Goal: Find specific page/section: Find specific page/section

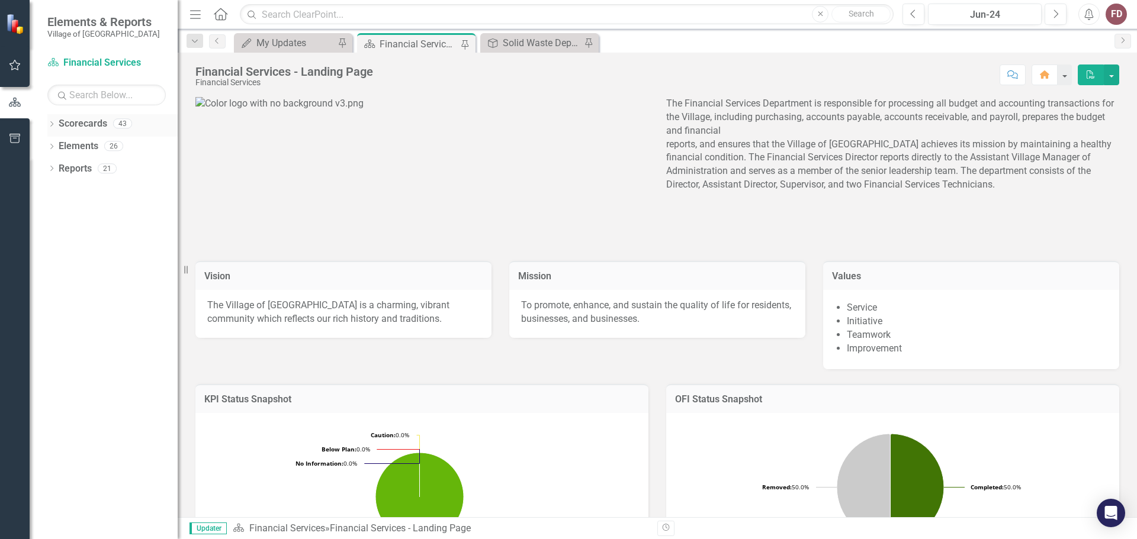
click at [48, 122] on icon "Dropdown" at bounding box center [51, 125] width 8 height 7
click at [105, 143] on link "Village of [GEOGRAPHIC_DATA]" at bounding box center [121, 147] width 112 height 14
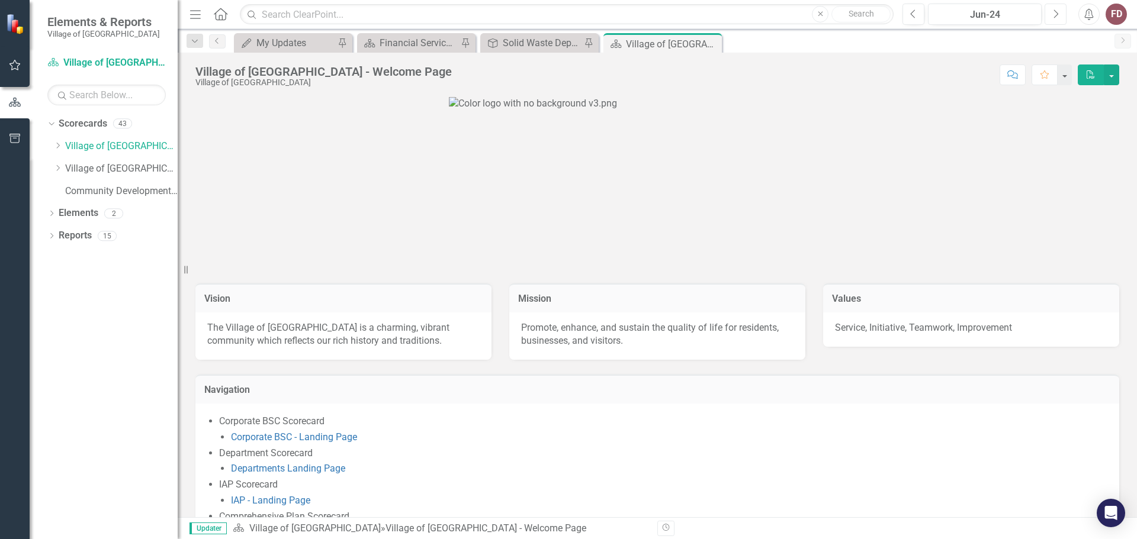
click at [1056, 13] on icon "Next" at bounding box center [1055, 14] width 7 height 11
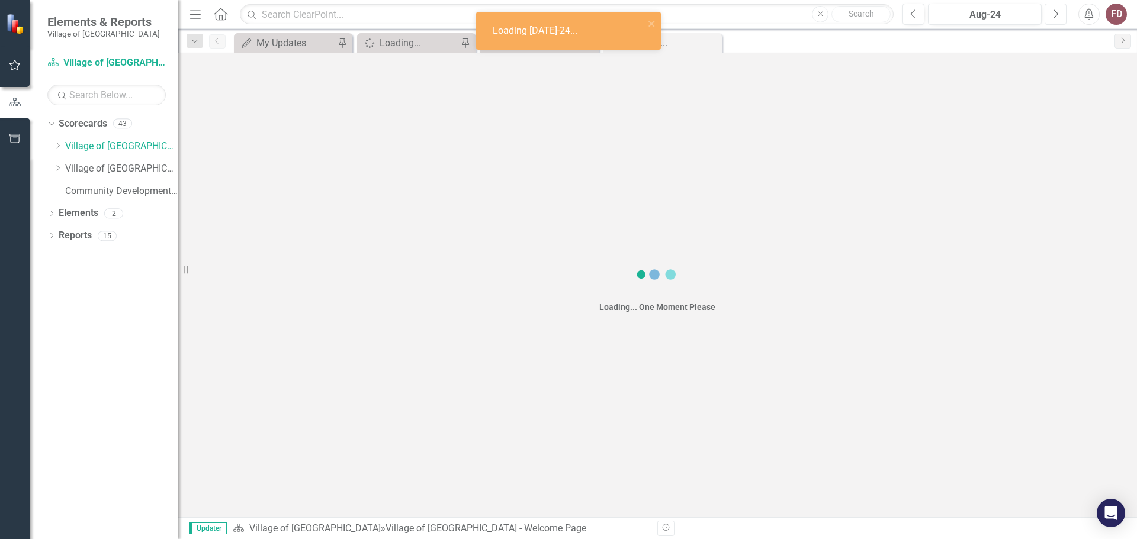
click at [1056, 13] on icon "Next" at bounding box center [1055, 14] width 7 height 11
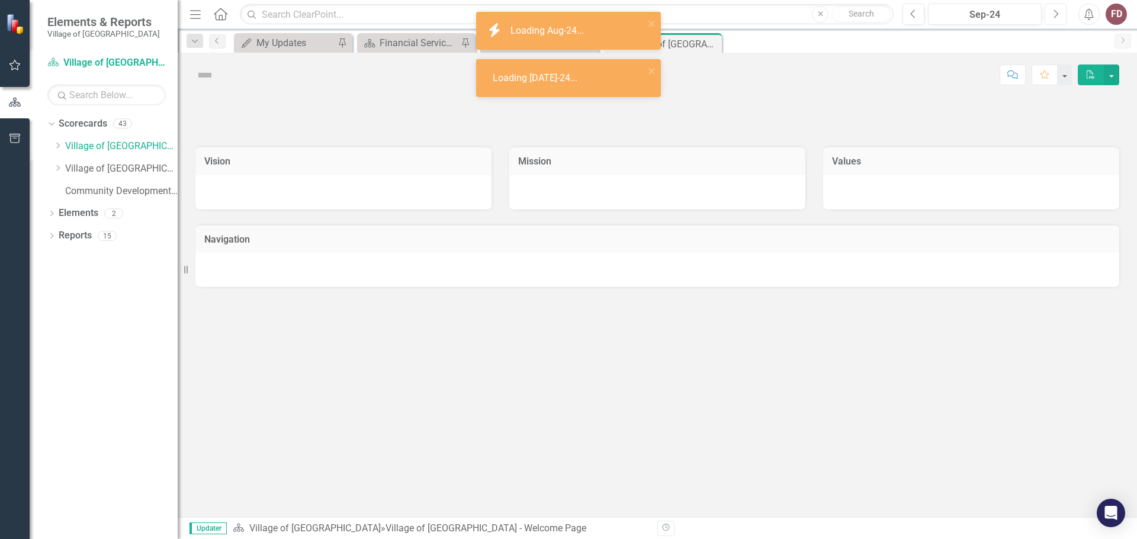
click at [1056, 13] on icon "Next" at bounding box center [1055, 14] width 7 height 11
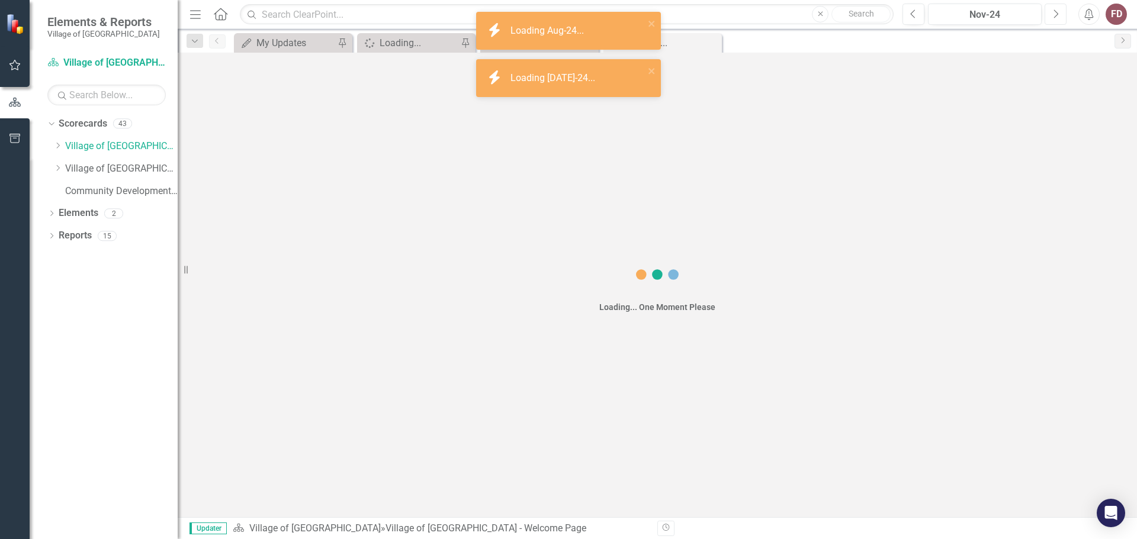
click at [1056, 13] on icon "Next" at bounding box center [1055, 14] width 7 height 11
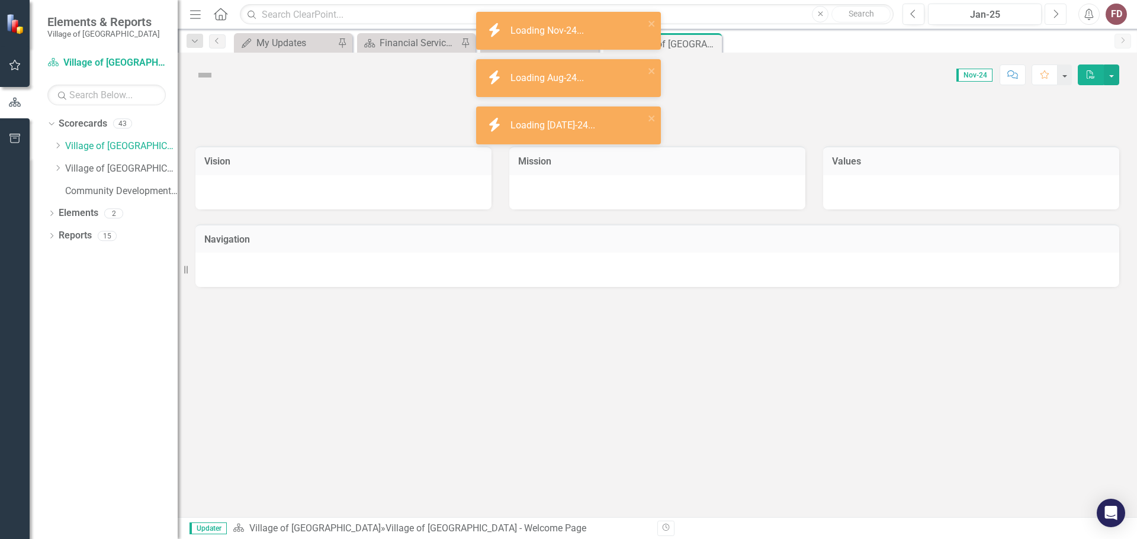
click at [1056, 13] on icon "Next" at bounding box center [1055, 14] width 7 height 11
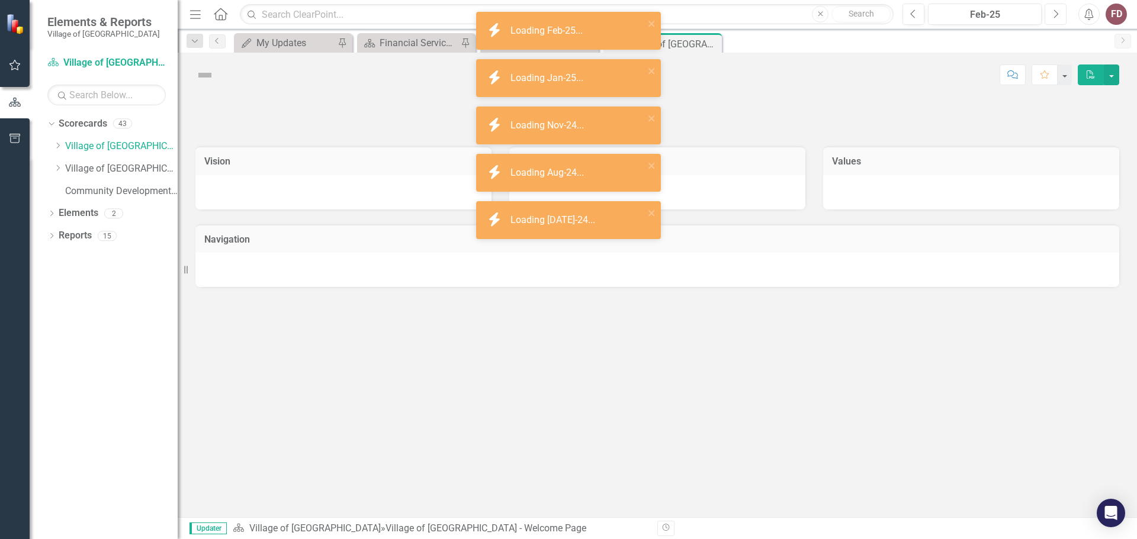
click at [1056, 13] on icon "Next" at bounding box center [1055, 14] width 7 height 11
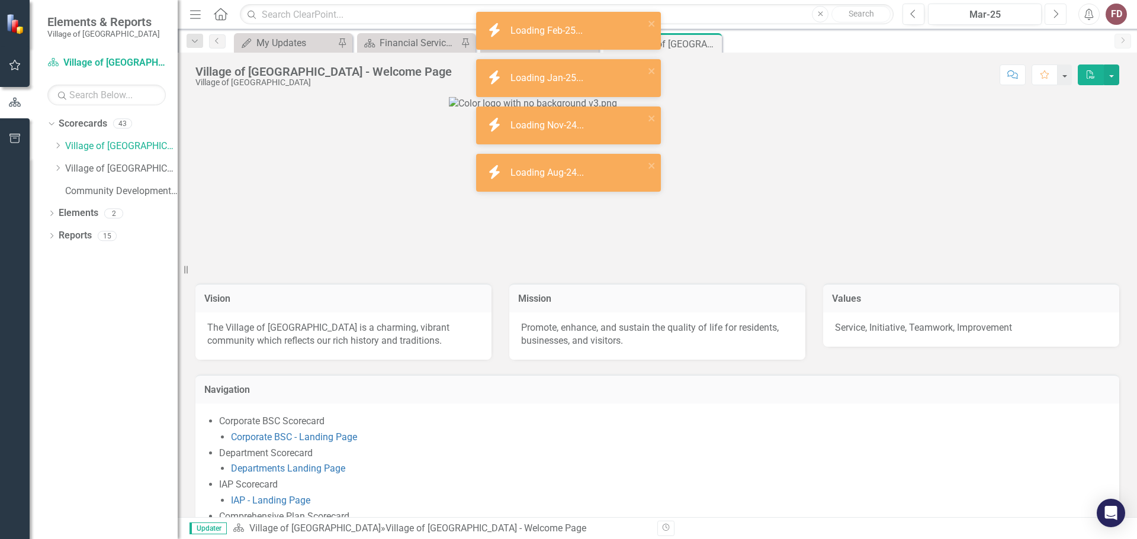
click at [1056, 13] on icon "Next" at bounding box center [1055, 14] width 7 height 11
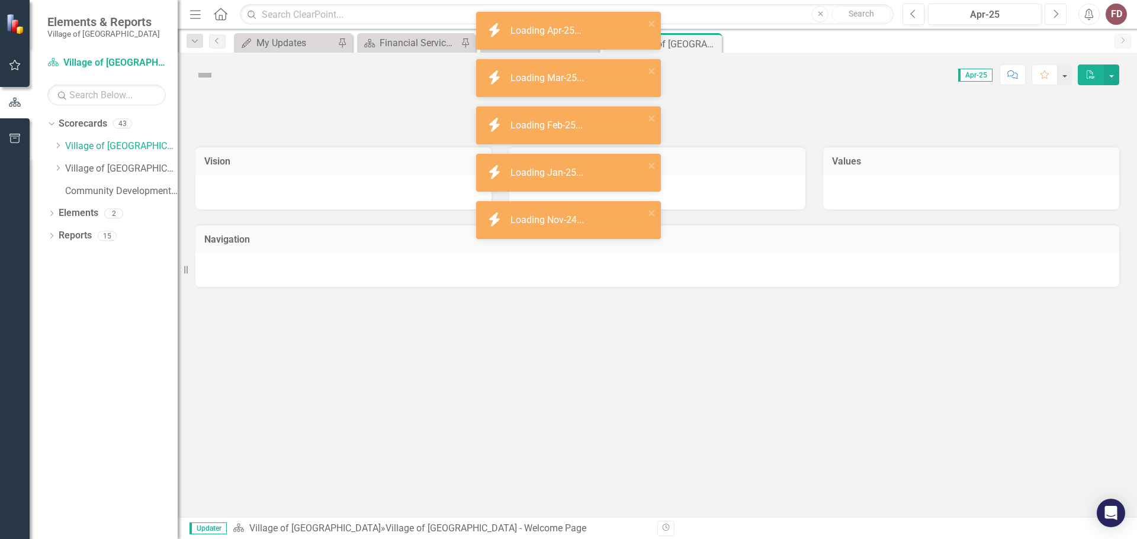
click at [1056, 13] on icon "Next" at bounding box center [1055, 14] width 7 height 11
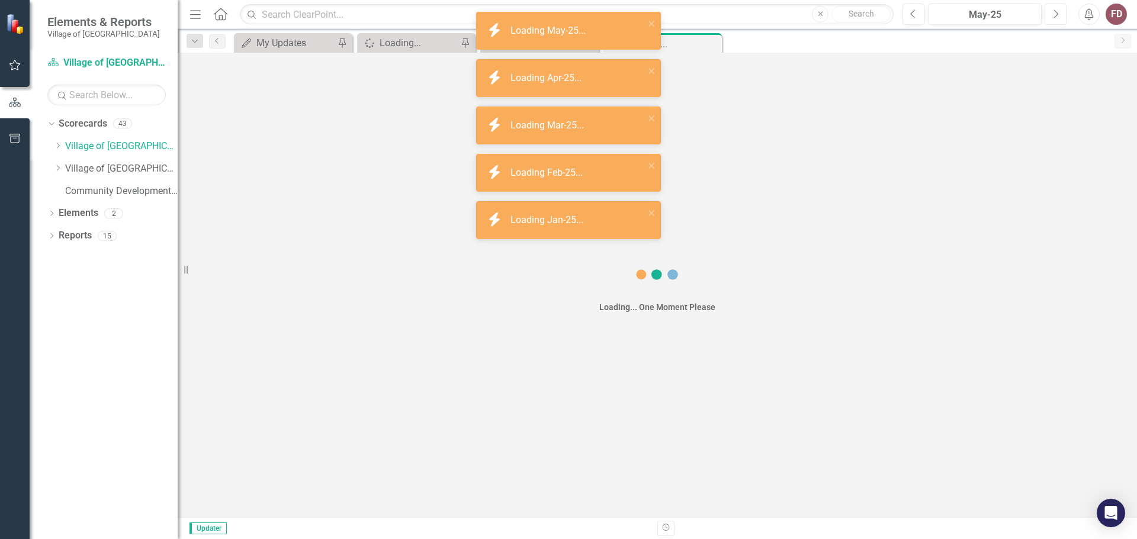
click at [1056, 13] on icon "Next" at bounding box center [1055, 14] width 7 height 11
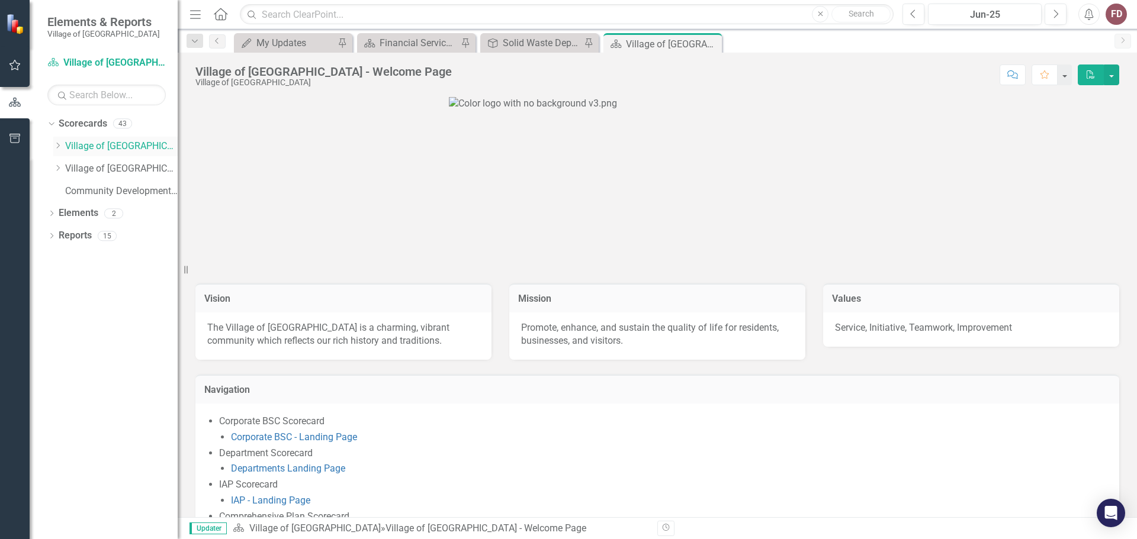
click at [60, 146] on icon at bounding box center [58, 146] width 3 height 6
click at [69, 213] on icon "Dropdown" at bounding box center [69, 213] width 9 height 7
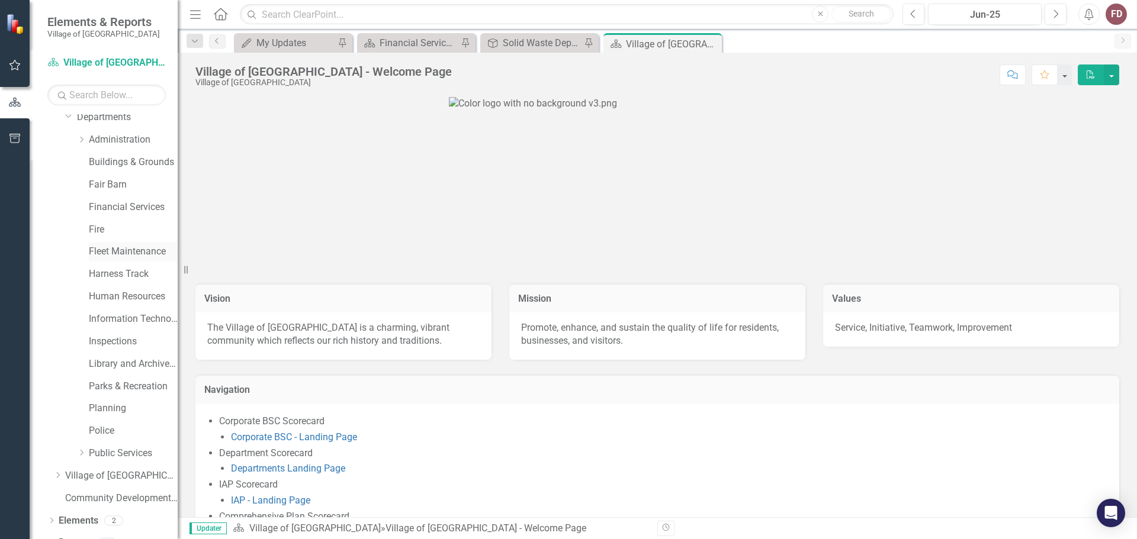
scroll to position [112, 0]
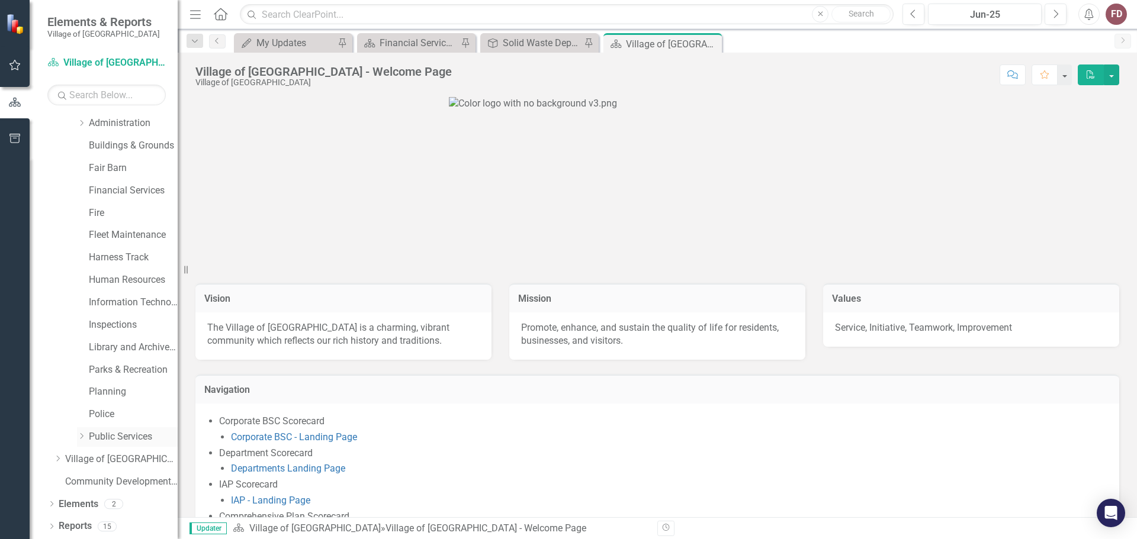
click at [80, 435] on icon "Dropdown" at bounding box center [81, 436] width 9 height 7
click at [121, 482] on link "Streets & Grounds" at bounding box center [139, 482] width 77 height 14
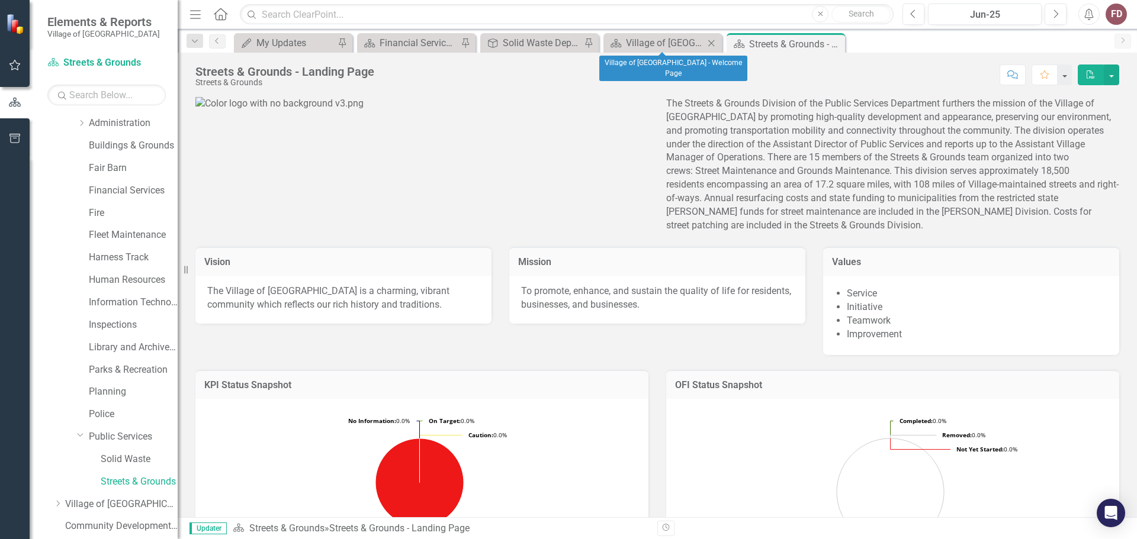
click at [712, 41] on icon "Close" at bounding box center [711, 42] width 12 height 9
click at [711, 43] on icon at bounding box center [711, 43] width 7 height 7
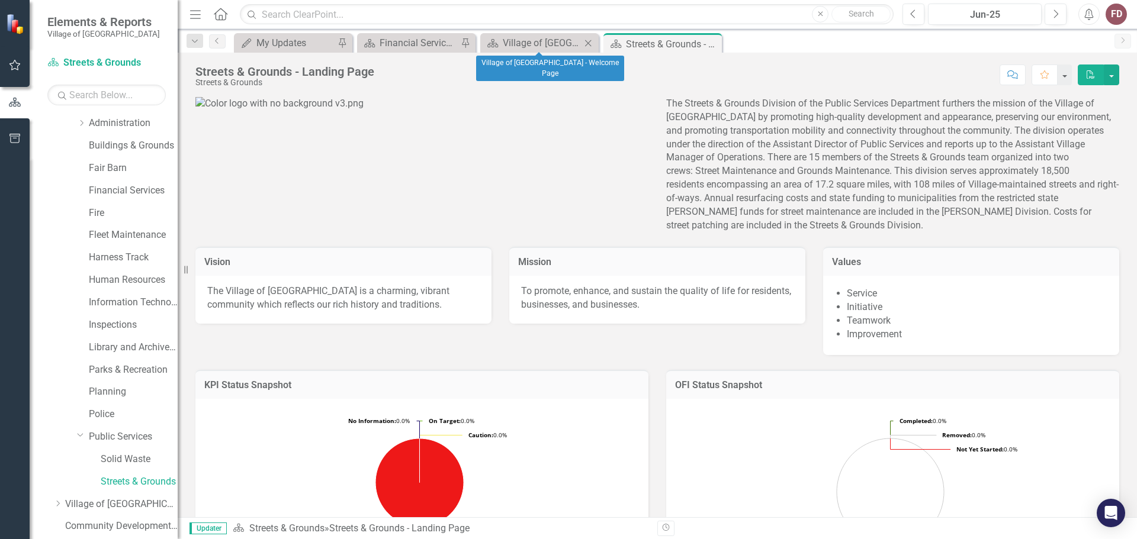
click at [586, 41] on icon "Close" at bounding box center [588, 42] width 12 height 9
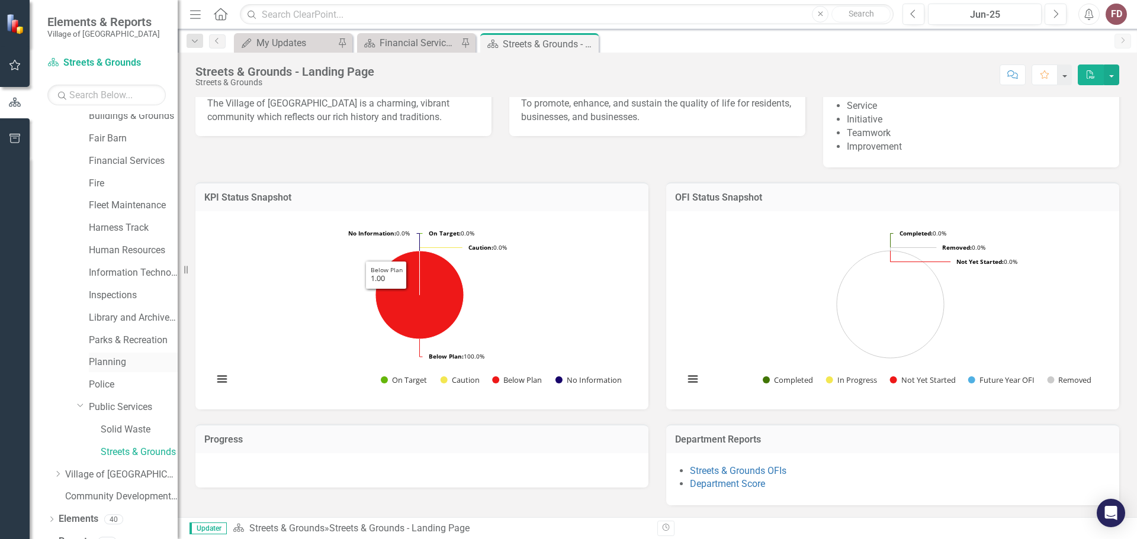
scroll to position [157, 0]
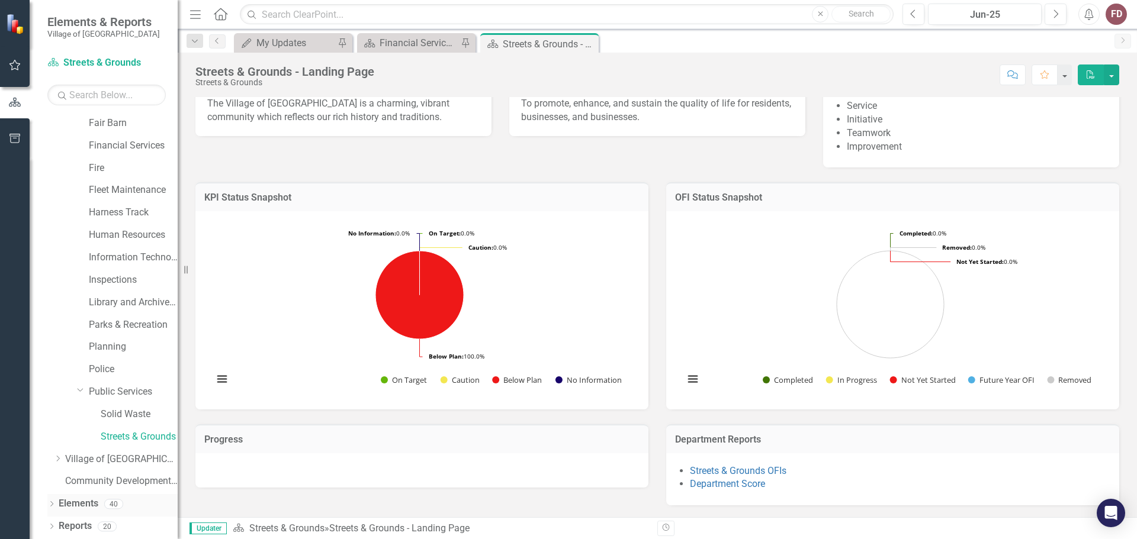
click at [53, 505] on icon "Dropdown" at bounding box center [51, 505] width 8 height 7
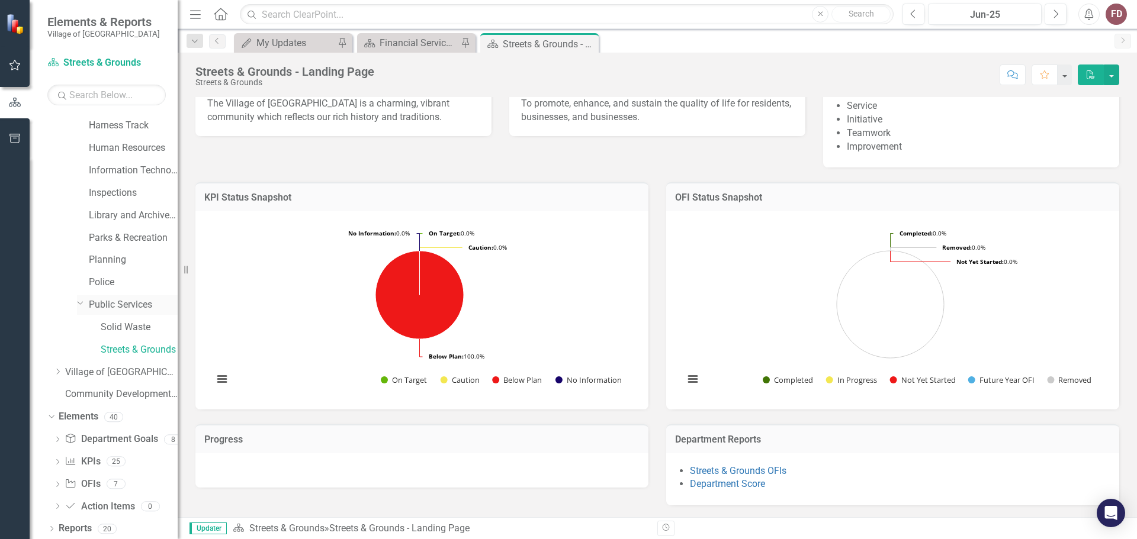
scroll to position [247, 0]
click at [56, 460] on icon "Dropdown" at bounding box center [57, 461] width 8 height 7
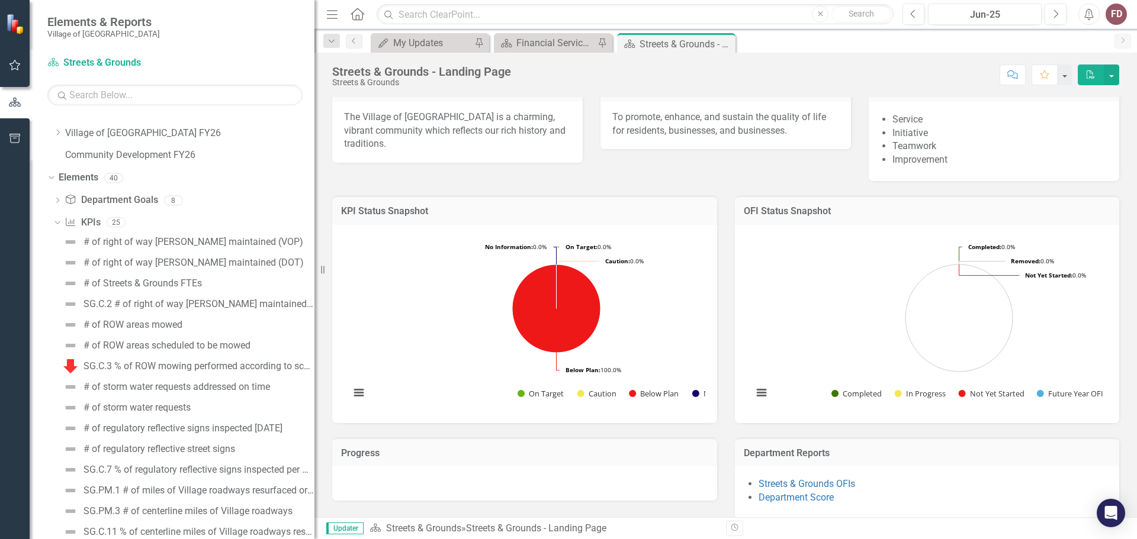
scroll to position [215, 0]
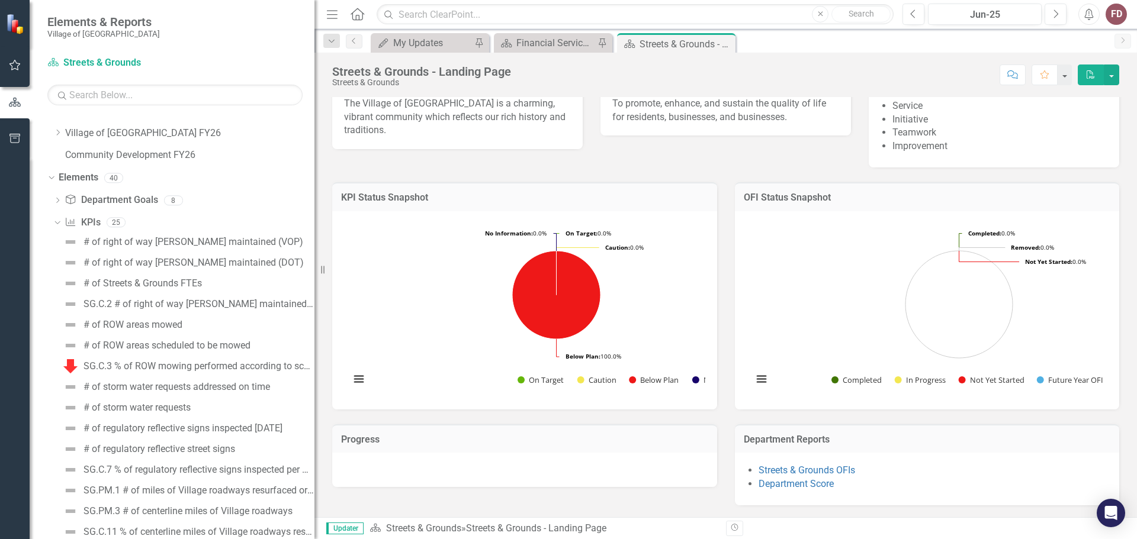
drag, startPoint x: 178, startPoint y: 276, endPoint x: 314, endPoint y: 279, distance: 136.2
click at [314, 279] on div "Resize" at bounding box center [318, 269] width 9 height 539
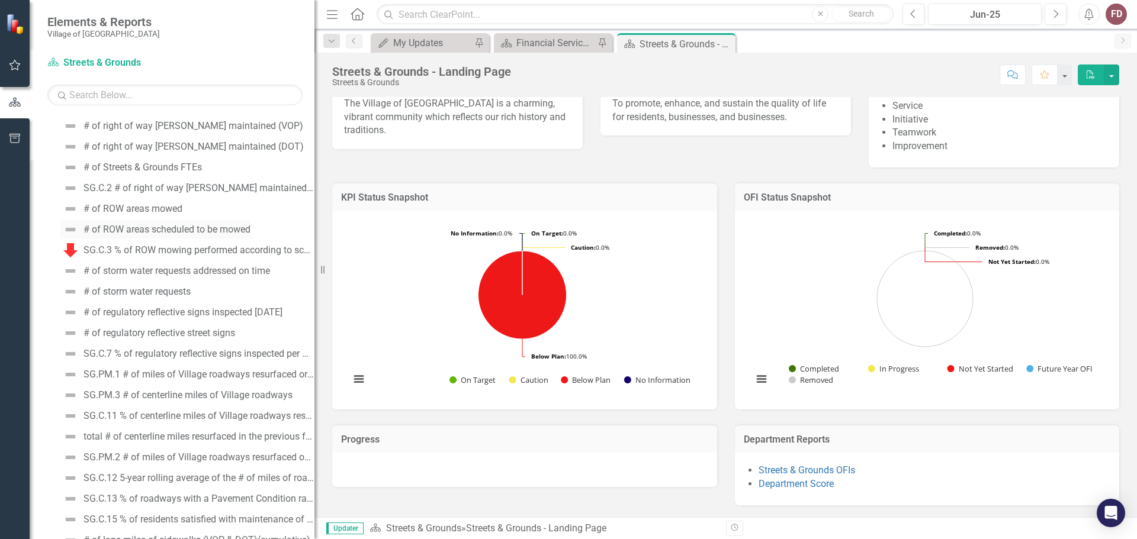
scroll to position [602, 0]
click at [210, 369] on div "SG.PM.1 # of miles of Village roadways resurfaced or sealed" at bounding box center [198, 372] width 231 height 11
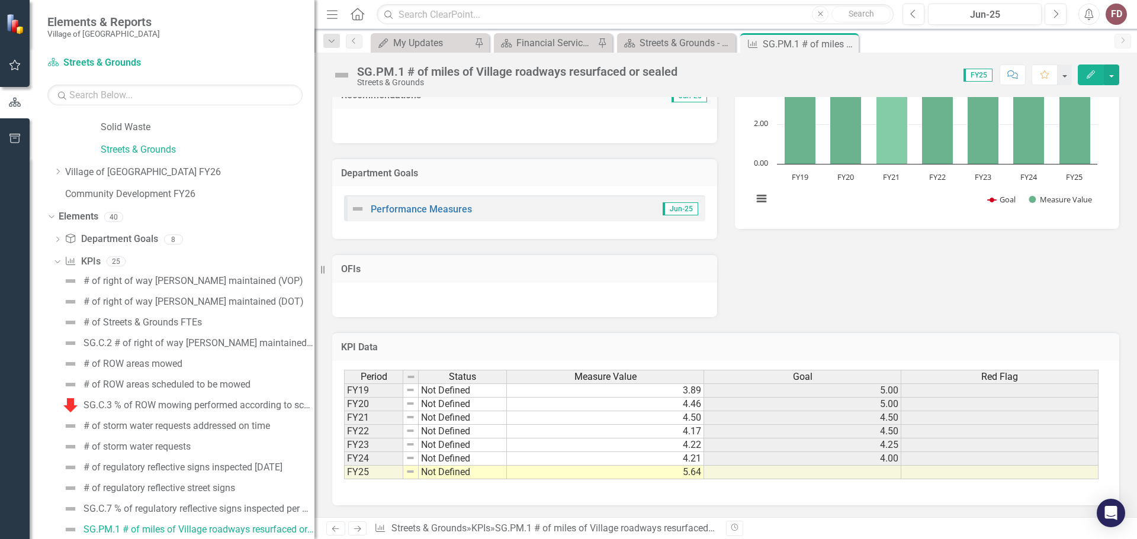
scroll to position [176, 0]
